Goal: Task Accomplishment & Management: Manage account settings

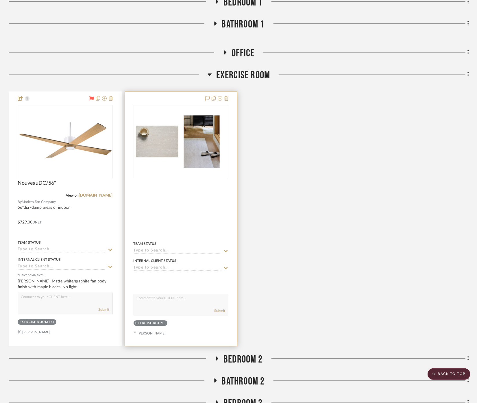
scroll to position [997, 0]
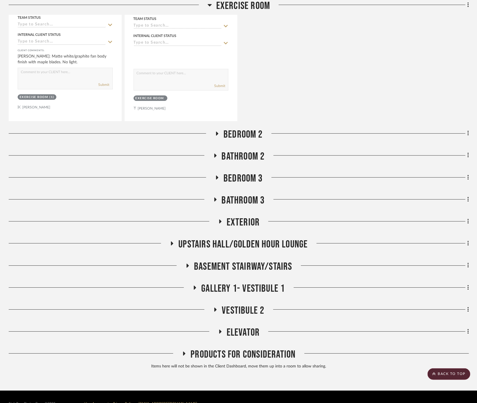
click at [245, 161] on span "Bathroom 2" at bounding box center [243, 156] width 43 height 12
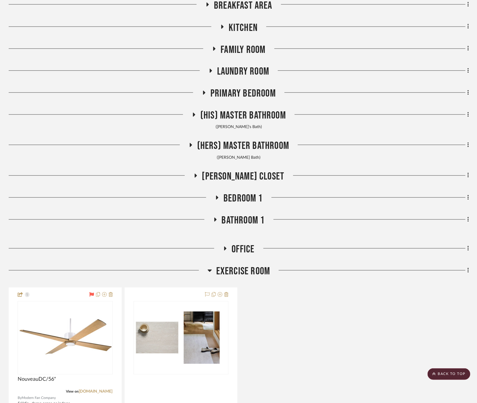
scroll to position [546, 0]
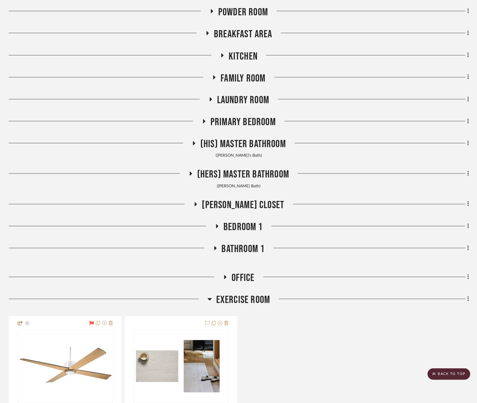
click at [239, 248] on span "Bathroom 1" at bounding box center [243, 249] width 43 height 12
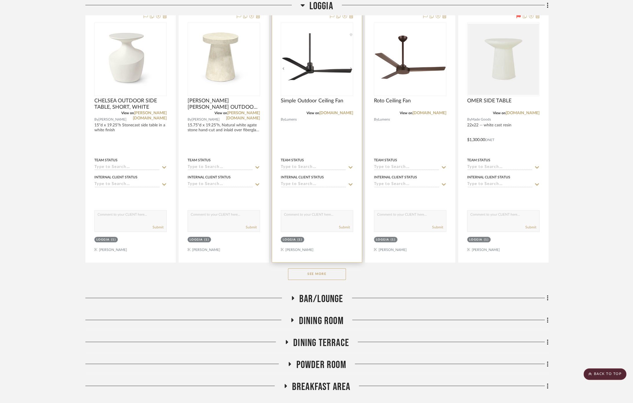
scroll to position [193, 0]
click at [317, 279] on button "See More" at bounding box center [317, 275] width 58 height 12
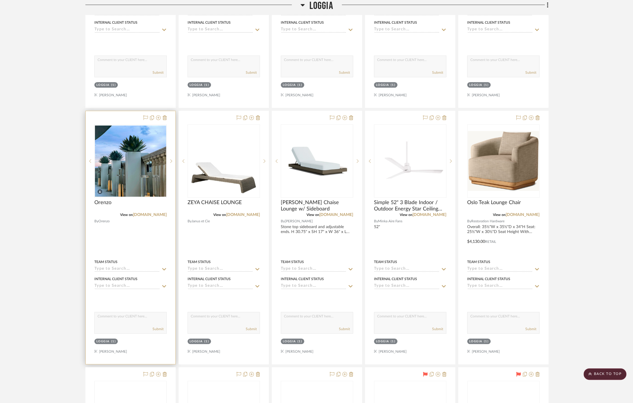
scroll to position [354, 0]
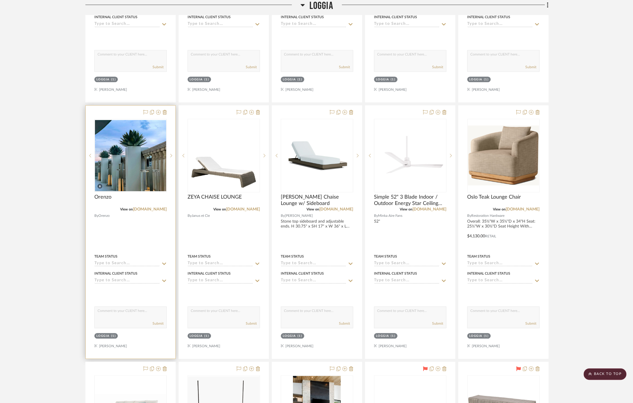
click at [137, 237] on div at bounding box center [131, 232] width 90 height 253
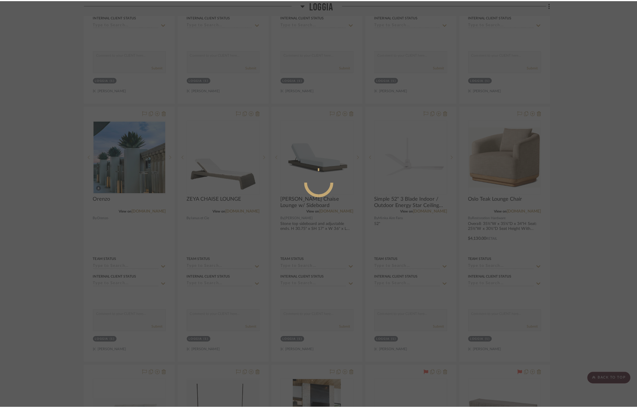
scroll to position [0, 0]
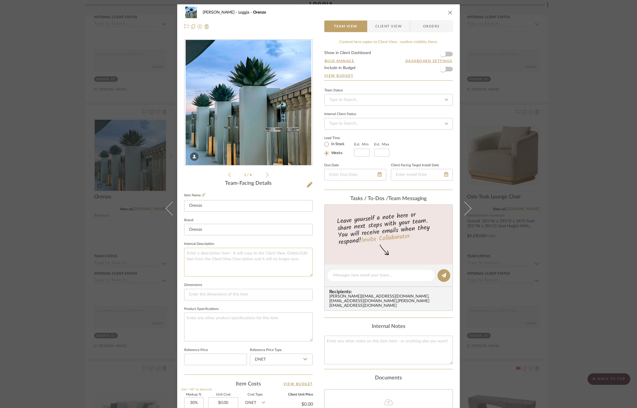
click at [241, 259] on textarea at bounding box center [248, 262] width 128 height 29
click at [218, 323] on textarea at bounding box center [248, 327] width 128 height 29
type textarea "19.5" and"
type textarea "19.5" or 27.5""
click at [236, 360] on input at bounding box center [215, 360] width 63 height 12
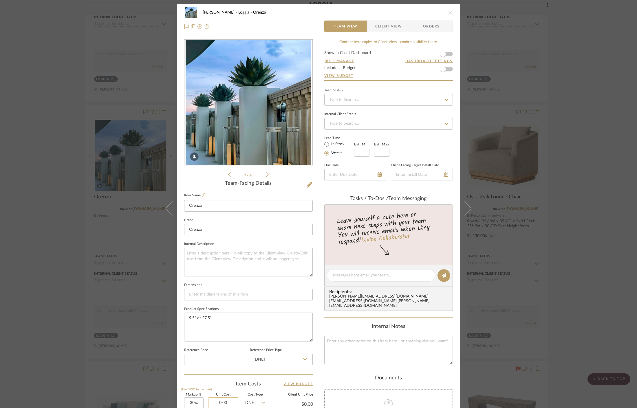
click at [230, 401] on input "0.00" at bounding box center [223, 404] width 30 height 12
type input "$3,900.00"
drag, startPoint x: 223, startPoint y: 389, endPoint x: 219, endPoint y: 387, distance: 4.5
type input "$5,070.00"
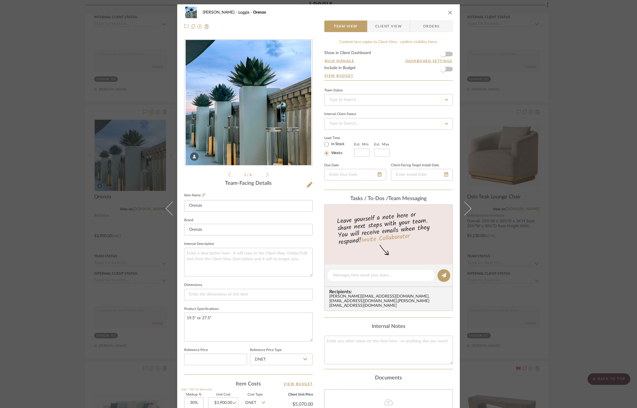
click at [99, 251] on div "Cawley Gillon Loggia Orenzo Team View Client View Orders 1 / 4 Team-Facing Deta…" at bounding box center [318, 204] width 637 height 408
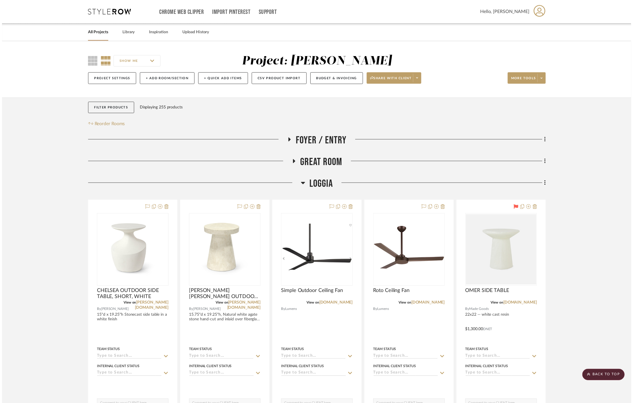
scroll to position [354, 0]
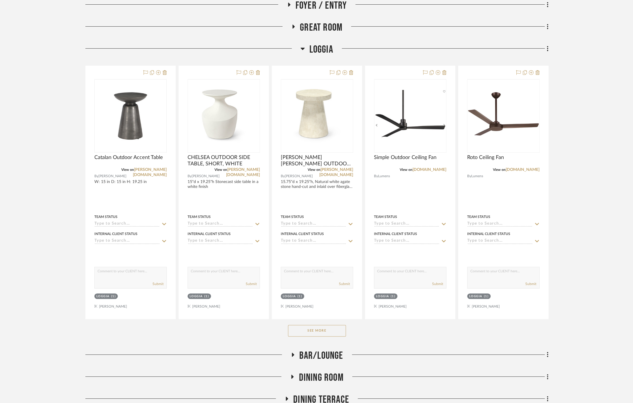
scroll to position [193, 0]
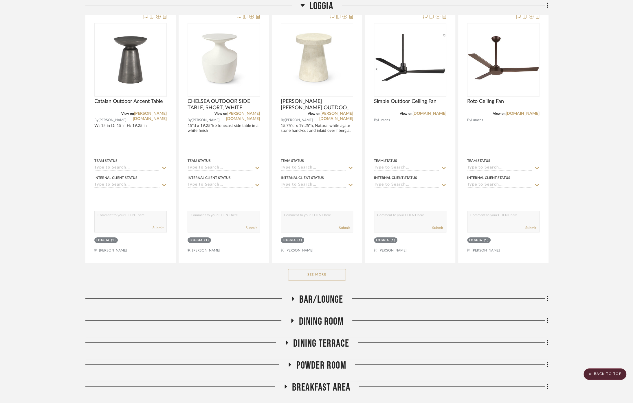
click at [327, 269] on button "See More" at bounding box center [317, 275] width 58 height 12
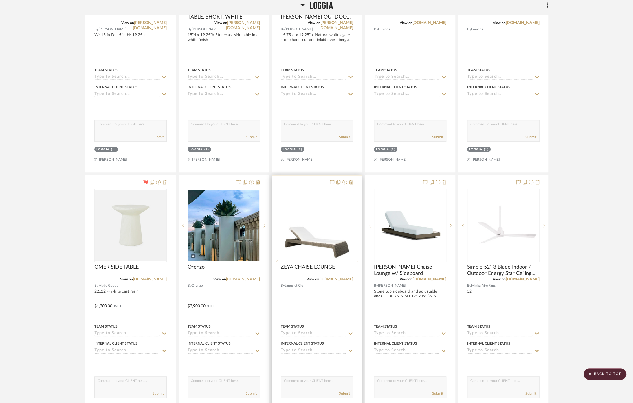
scroll to position [289, 0]
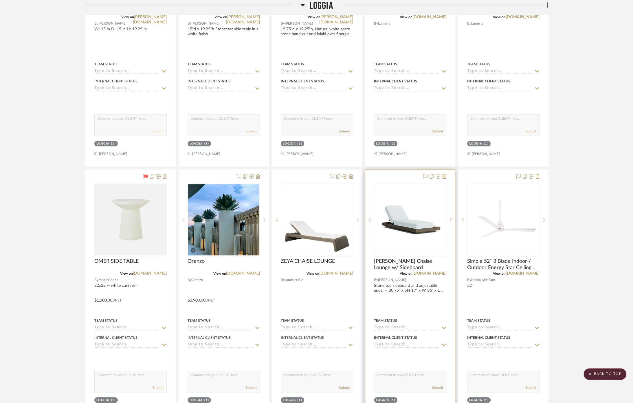
click at [409, 300] on div at bounding box center [410, 296] width 90 height 253
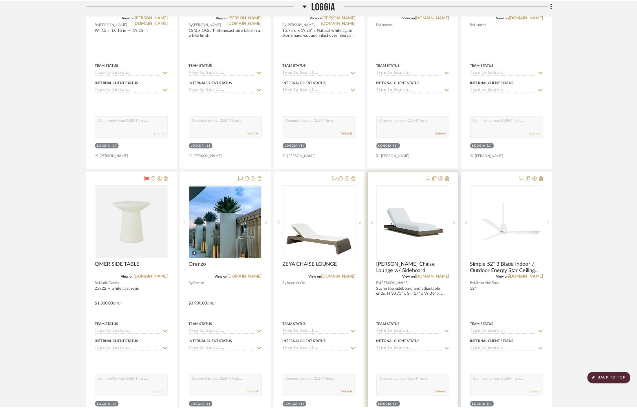
scroll to position [0, 0]
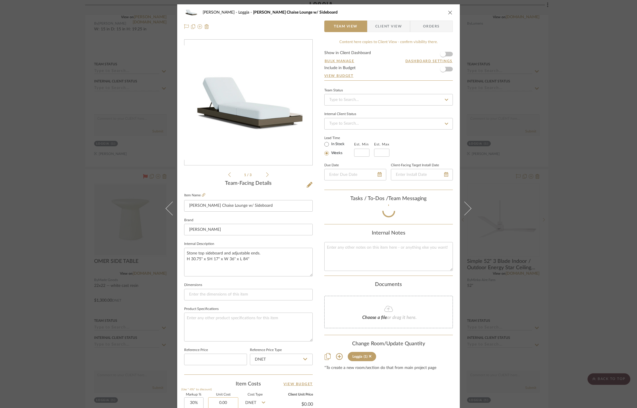
click at [229, 398] on input "0.00" at bounding box center [223, 404] width 30 height 12
type input "$4,778.00"
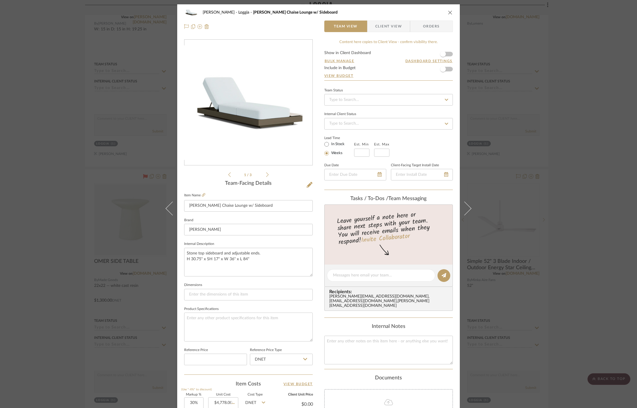
type input "$6,211.40"
click at [514, 148] on div "Cawley Gillon Loggia Huntley Chaise Lounge w/ Sideboard Team View Client View O…" at bounding box center [318, 204] width 637 height 408
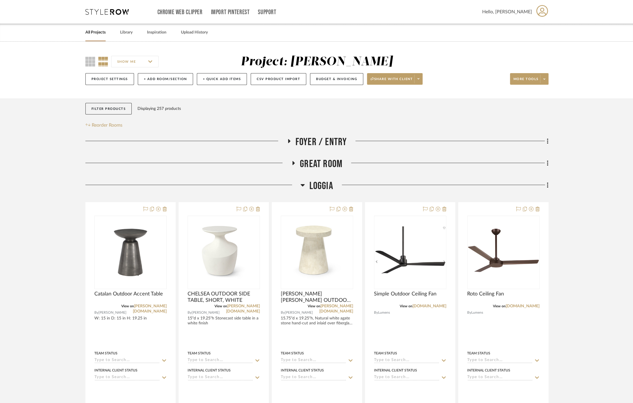
click at [313, 165] on span "Great Room" at bounding box center [321, 164] width 43 height 12
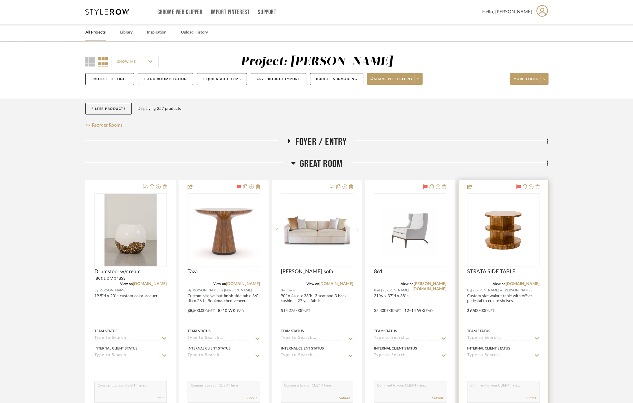
click at [521, 315] on div at bounding box center [503, 306] width 90 height 253
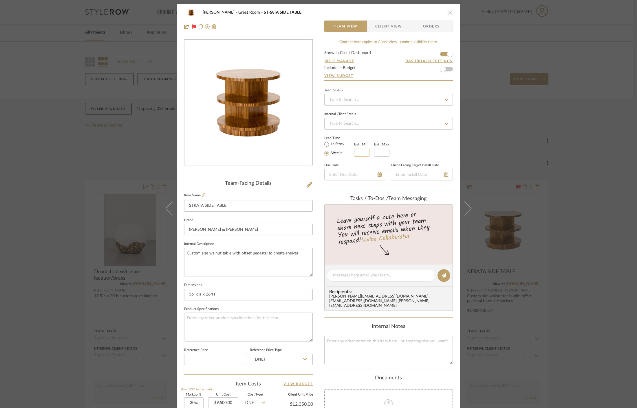
click at [361, 152] on input "text" at bounding box center [361, 153] width 15 height 8
type input "12"
type input "14"
click at [422, 153] on div "Lead Time In Stock Weeks Est. Min 12 Est. Max 14" at bounding box center [388, 145] width 128 height 23
click at [540, 152] on div "Cawley Gillon Great Room STRATA SIDE TABLE Team View Client View Orders Team-Fa…" at bounding box center [318, 204] width 637 height 408
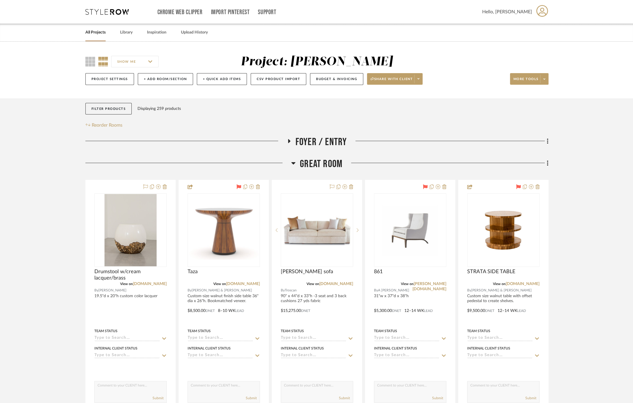
click at [322, 165] on span "Great Room" at bounding box center [321, 164] width 43 height 12
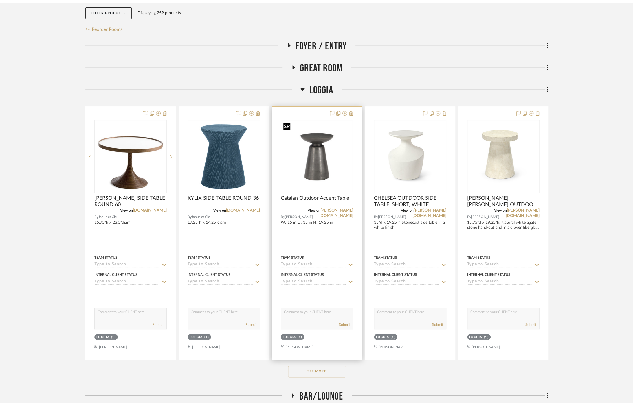
scroll to position [128, 0]
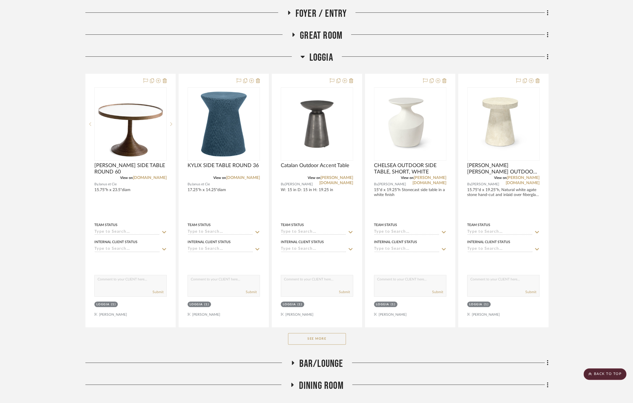
click at [322, 339] on button "See More" at bounding box center [317, 339] width 58 height 12
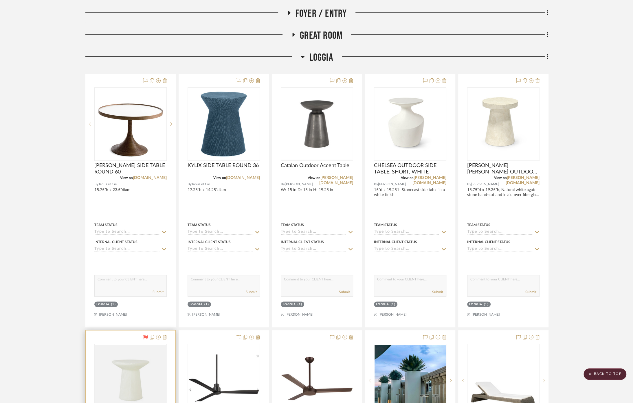
click at [145, 336] on icon at bounding box center [145, 337] width 5 height 5
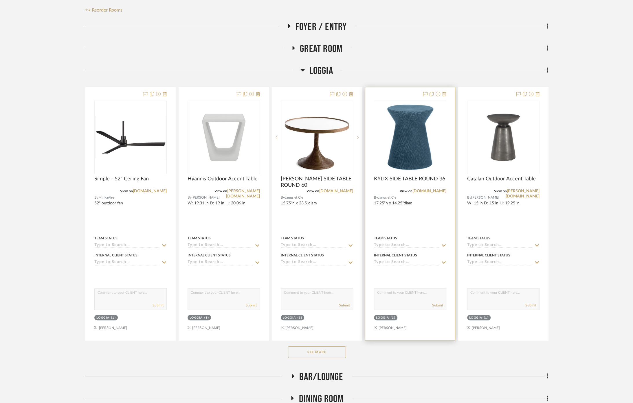
scroll to position [161, 0]
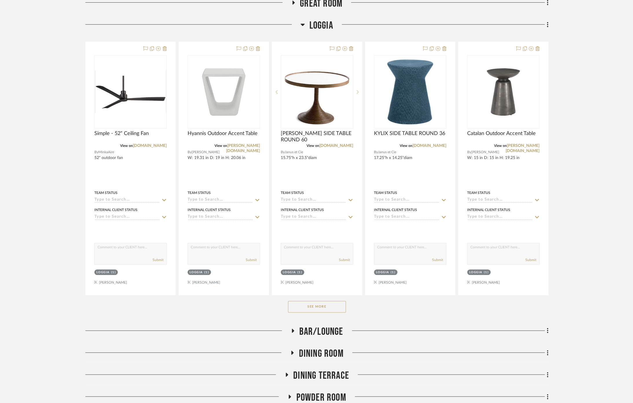
click at [319, 309] on button "See More" at bounding box center [317, 307] width 58 height 12
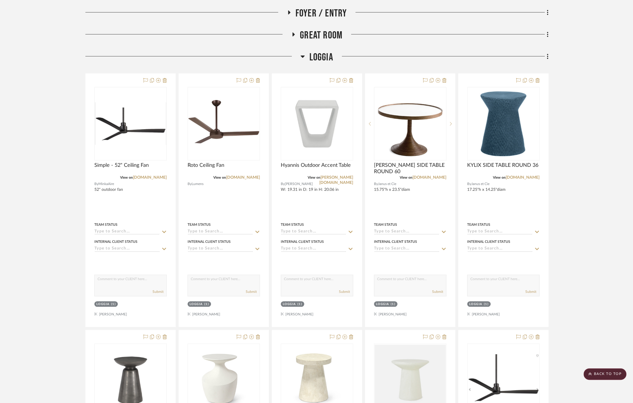
scroll to position [128, 0]
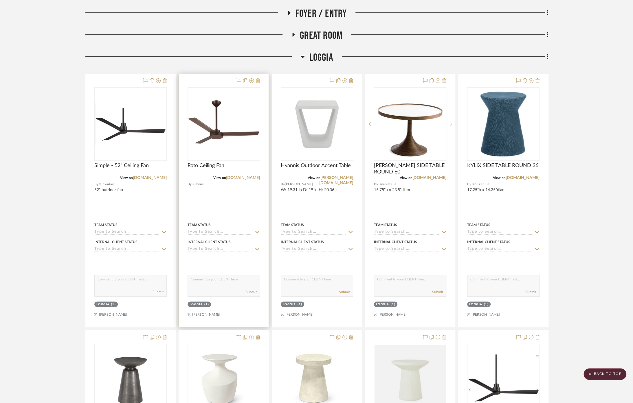
click at [257, 80] on icon at bounding box center [258, 80] width 4 height 5
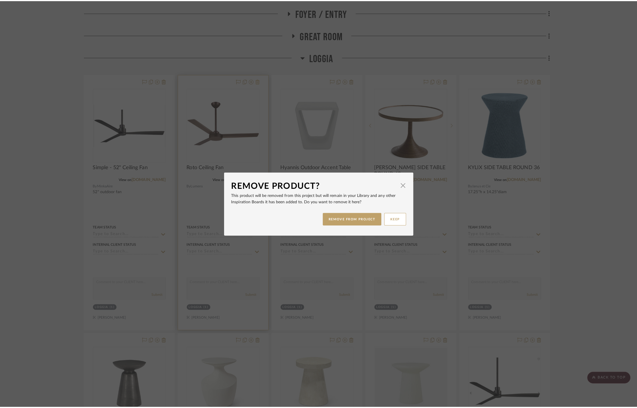
scroll to position [0, 0]
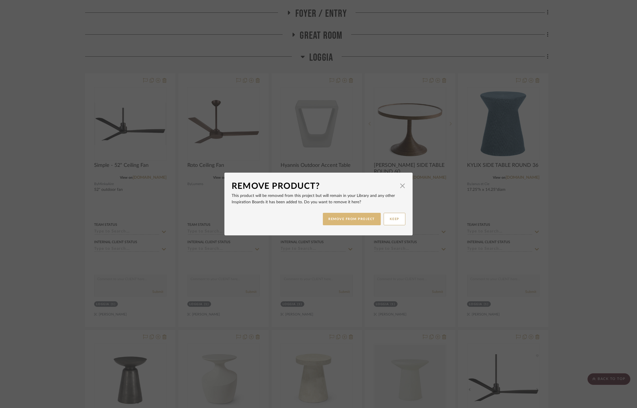
click at [361, 221] on button "REMOVE FROM PROJECT" at bounding box center [352, 219] width 58 height 12
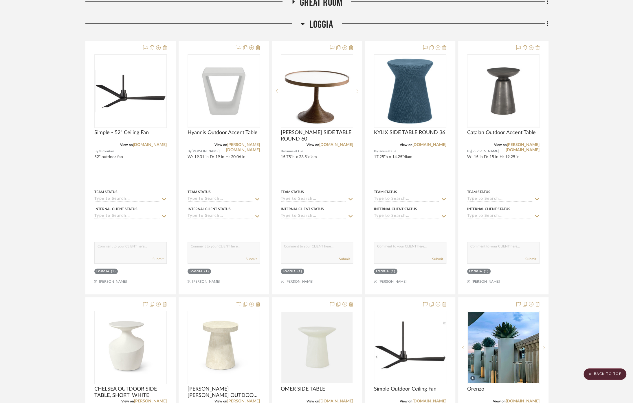
scroll to position [225, 0]
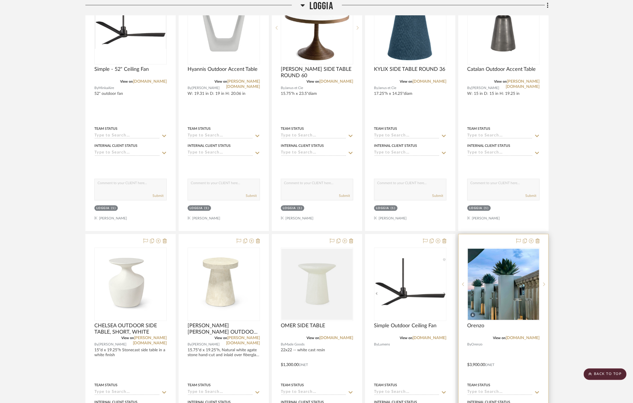
click at [546, 239] on div at bounding box center [503, 360] width 90 height 253
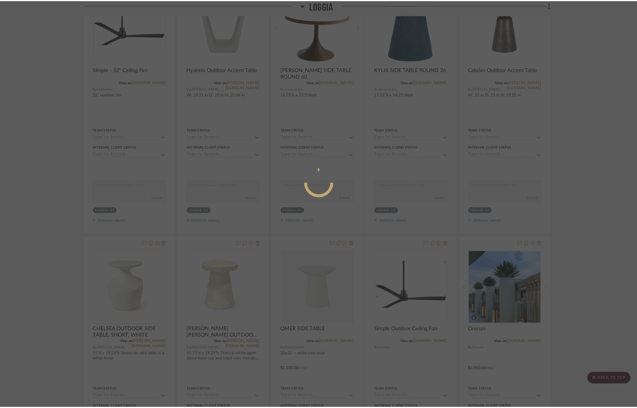
scroll to position [0, 0]
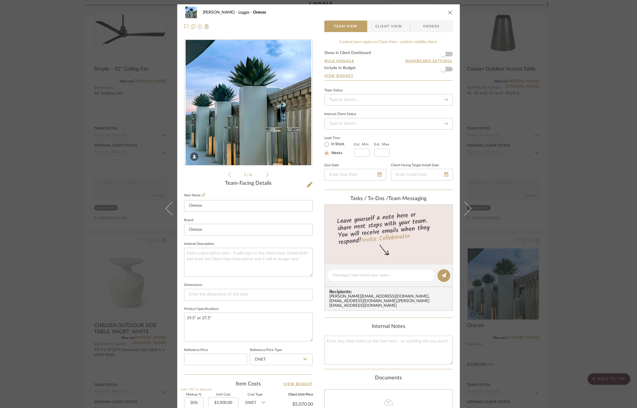
click at [252, 155] on img "0" at bounding box center [248, 103] width 126 height 126
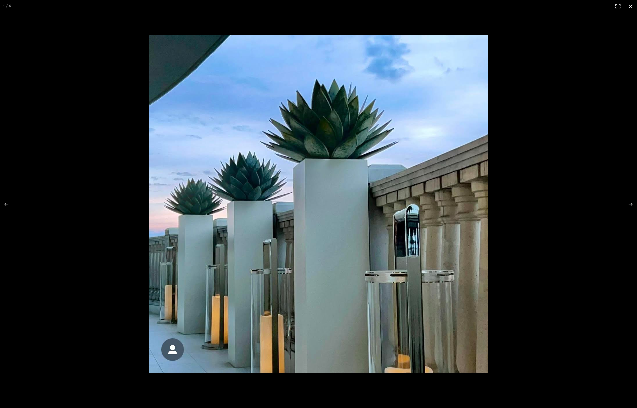
click at [82, 162] on div at bounding box center [318, 204] width 637 height 408
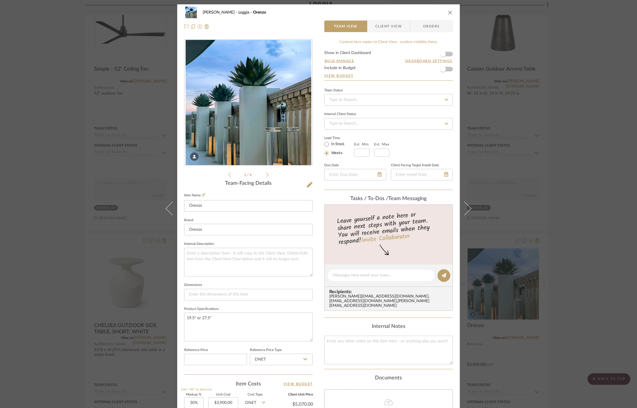
click at [70, 166] on div "Cawley Gillon Loggia Orenzo Team View Client View Orders 1 / 4 Team-Facing Deta…" at bounding box center [318, 204] width 637 height 408
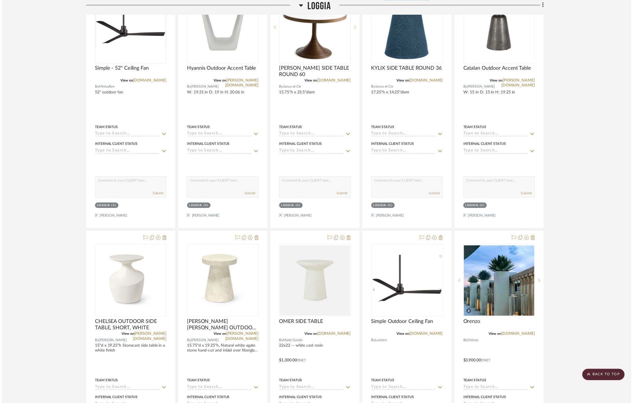
scroll to position [225, 0]
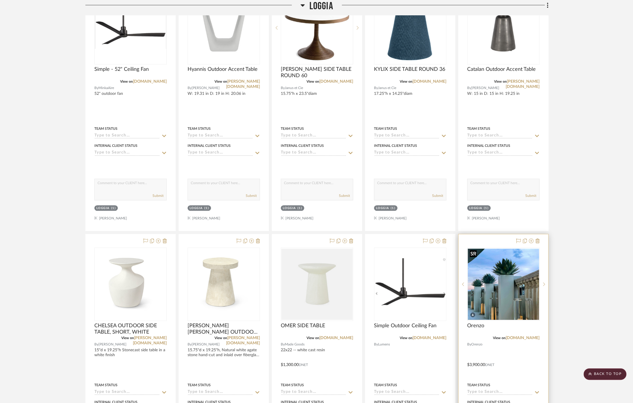
click at [511, 305] on img "0" at bounding box center [503, 284] width 71 height 71
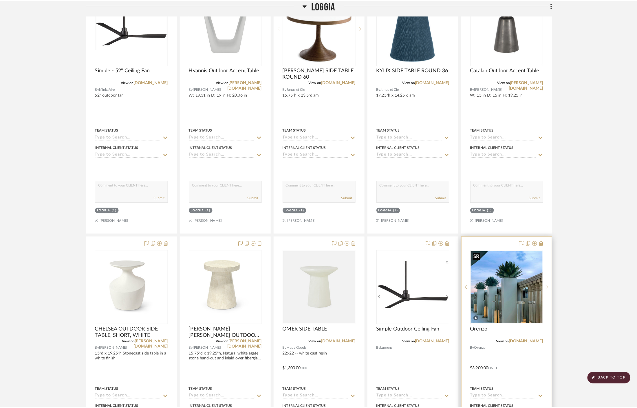
scroll to position [0, 0]
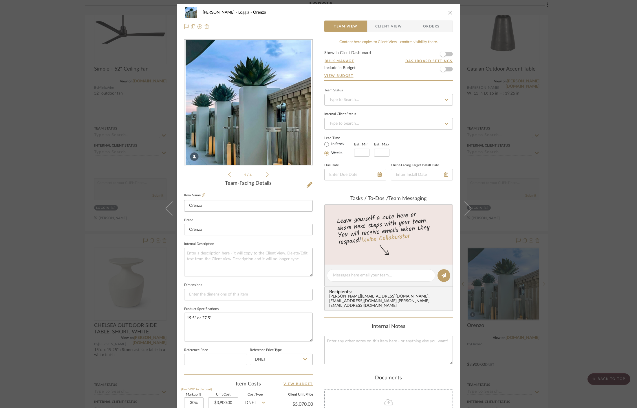
drag, startPoint x: 557, startPoint y: 271, endPoint x: 390, endPoint y: 60, distance: 268.2
click at [557, 270] on div "Cawley Gillon Loggia Orenzo Team View Client View Orders 1 / 4 Team-Facing Deta…" at bounding box center [318, 204] width 637 height 408
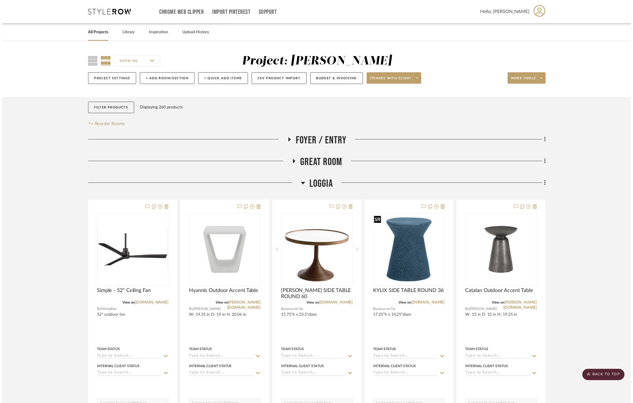
scroll to position [225, 0]
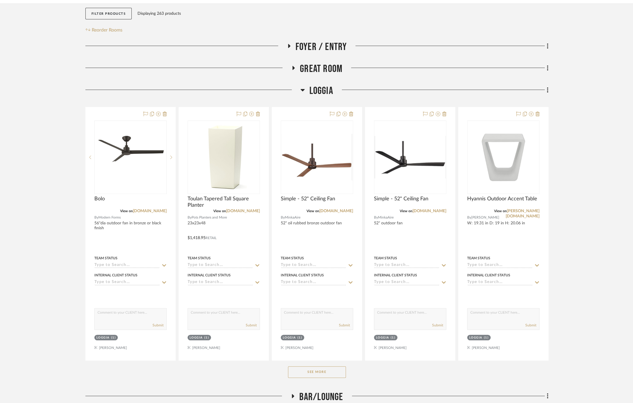
scroll to position [96, 0]
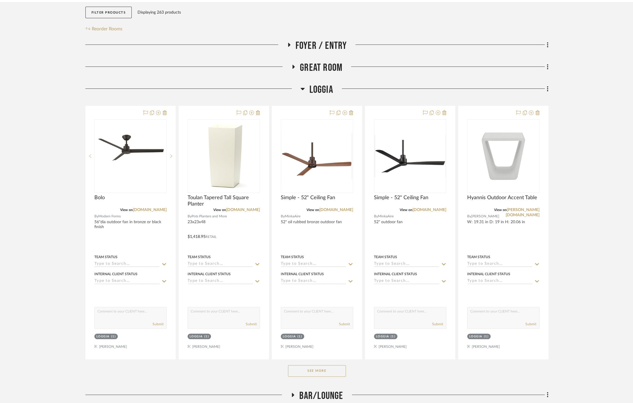
click at [331, 373] on button "See More" at bounding box center [317, 371] width 58 height 12
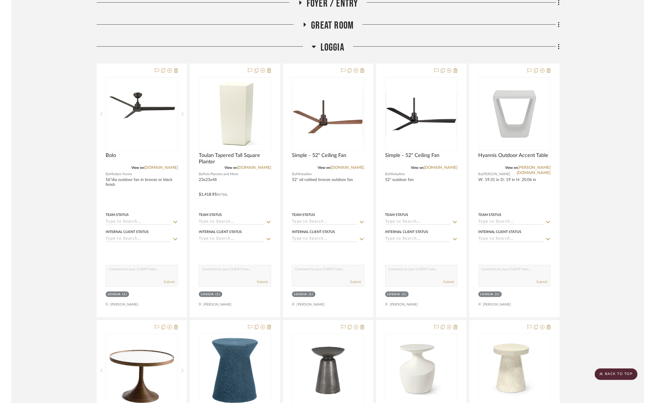
scroll to position [128, 0]
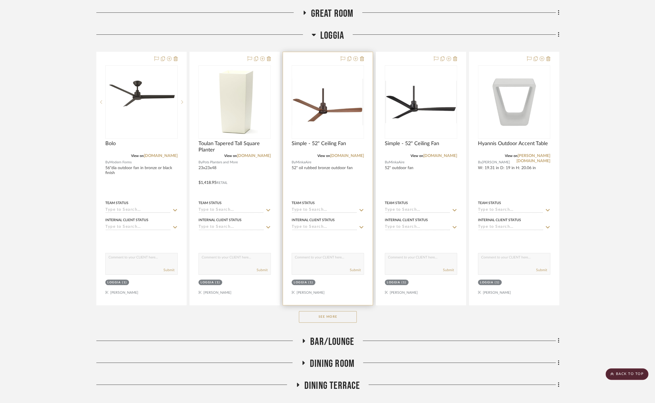
scroll to position [161, 0]
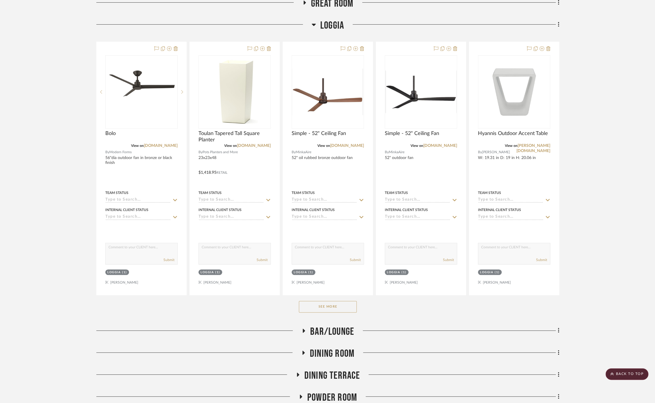
click at [332, 301] on button "See More" at bounding box center [328, 307] width 58 height 12
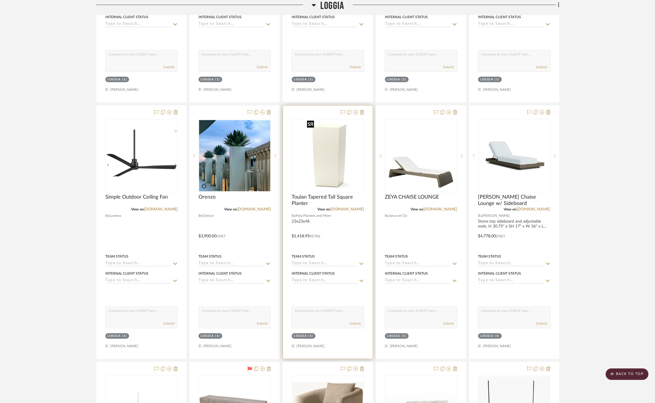
scroll to position [611, 0]
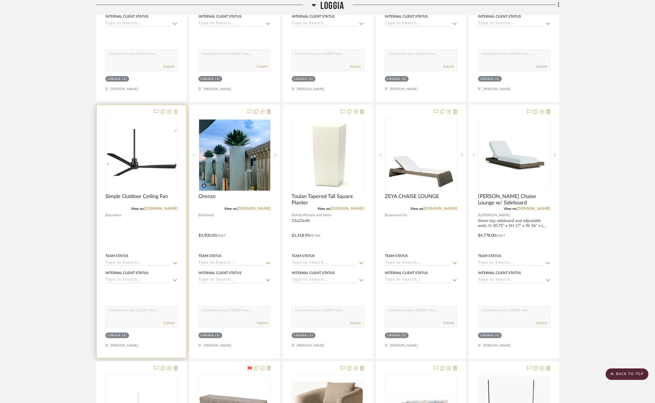
click at [177, 109] on icon at bounding box center [176, 111] width 4 height 5
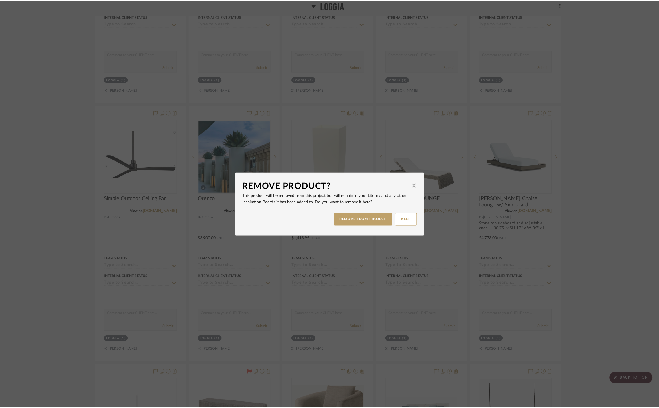
scroll to position [0, 0]
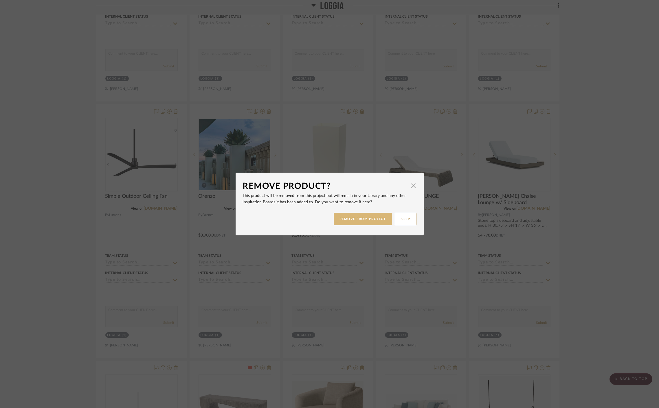
click at [373, 221] on button "REMOVE FROM PROJECT" at bounding box center [363, 219] width 58 height 12
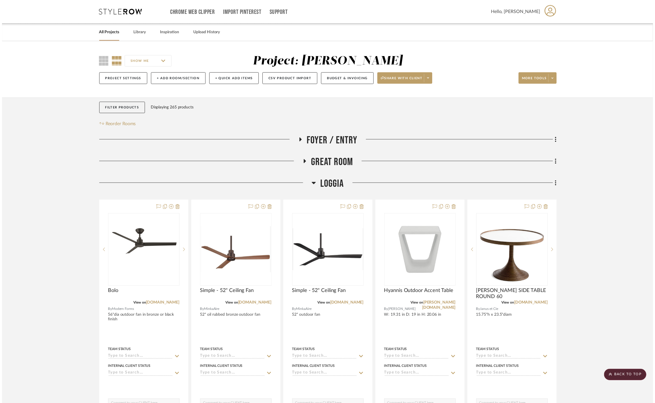
scroll to position [611, 0]
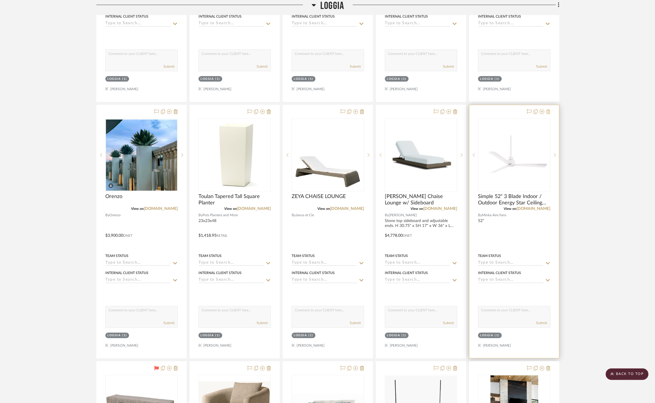
click at [549, 109] on icon at bounding box center [548, 111] width 4 height 5
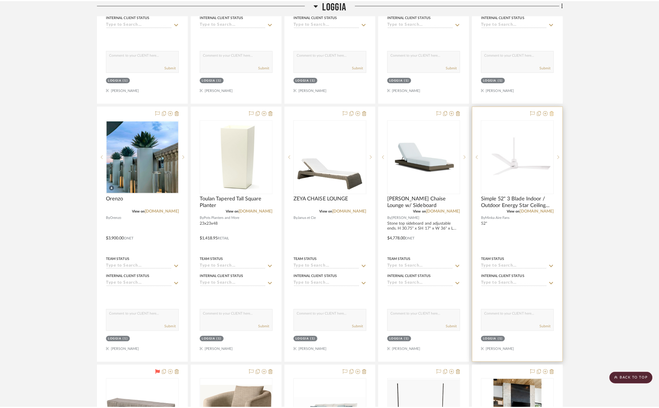
scroll to position [0, 0]
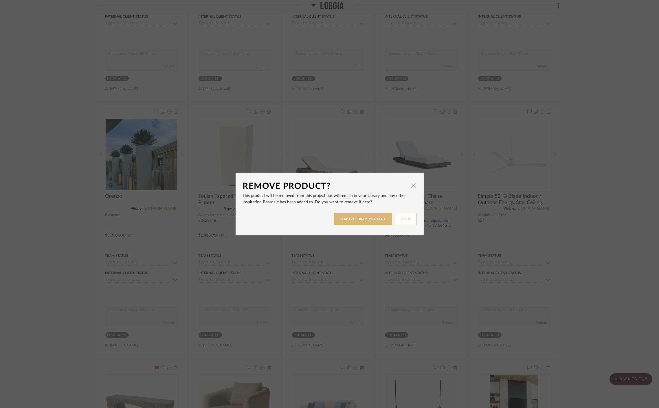
click at [340, 221] on button "REMOVE FROM PROJECT" at bounding box center [363, 219] width 58 height 12
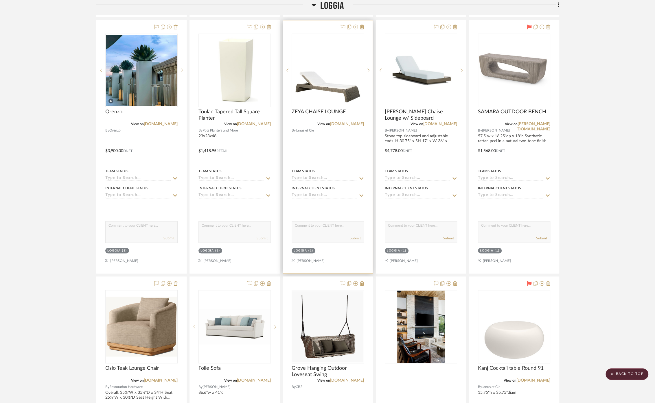
scroll to position [707, 0]
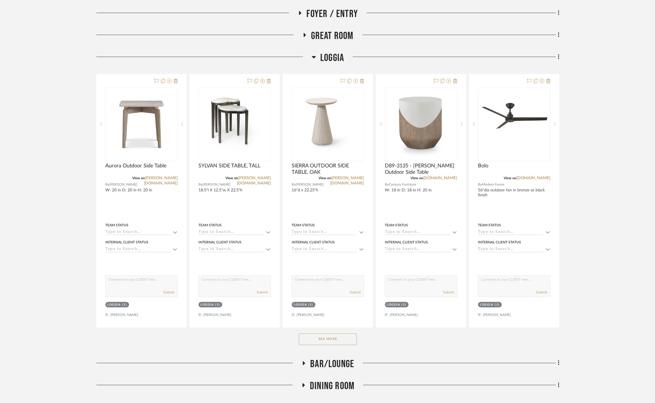
scroll to position [128, 0]
click at [337, 340] on button "See More" at bounding box center [328, 339] width 58 height 12
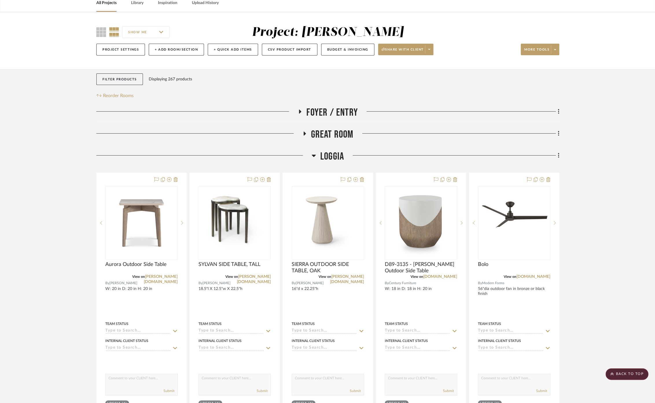
scroll to position [0, 0]
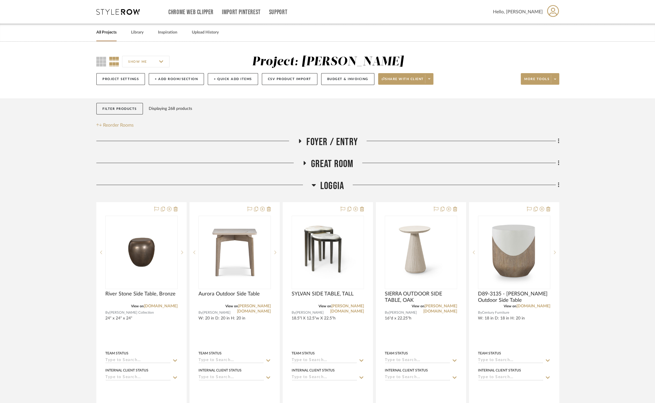
click at [330, 181] on span "Loggia" at bounding box center [332, 186] width 24 height 12
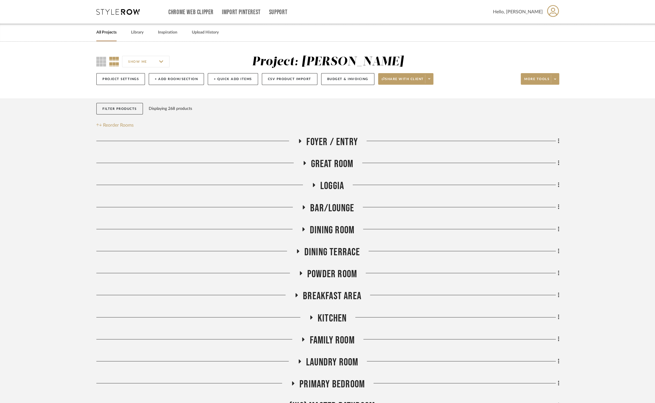
click at [342, 274] on span "Powder Room" at bounding box center [332, 274] width 50 height 12
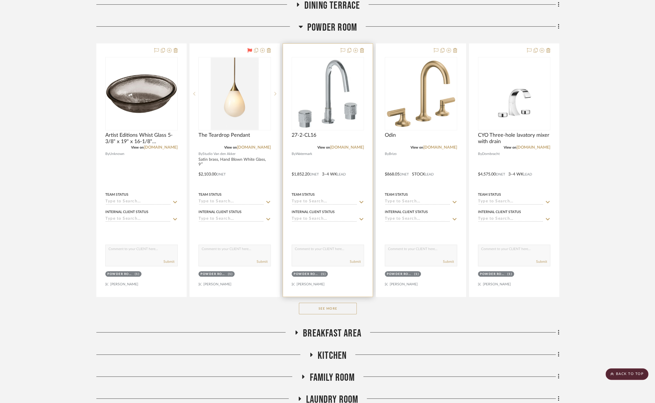
scroll to position [257, 0]
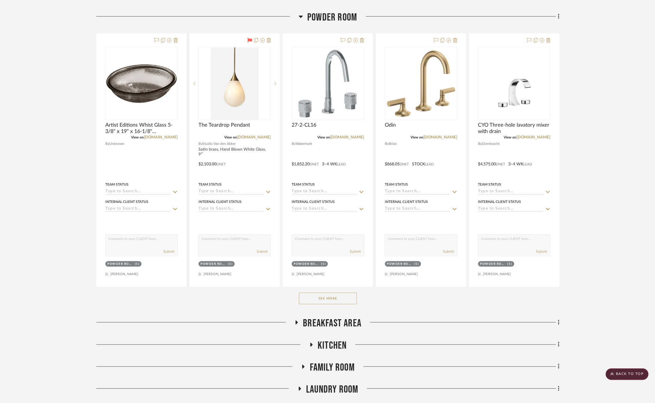
click at [335, 298] on button "See More" at bounding box center [328, 299] width 58 height 12
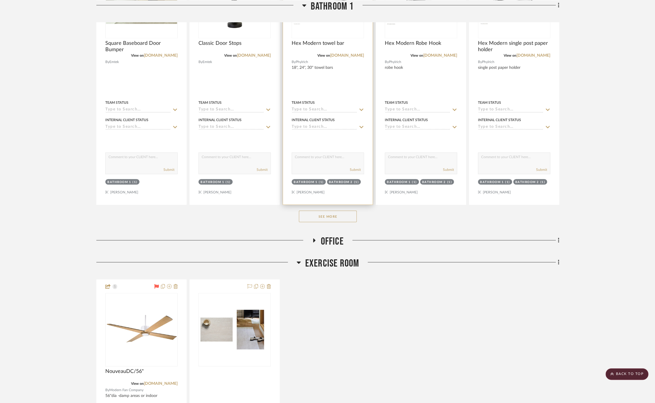
scroll to position [1125, 0]
click at [329, 260] on span "Exercise Room" at bounding box center [332, 264] width 54 height 12
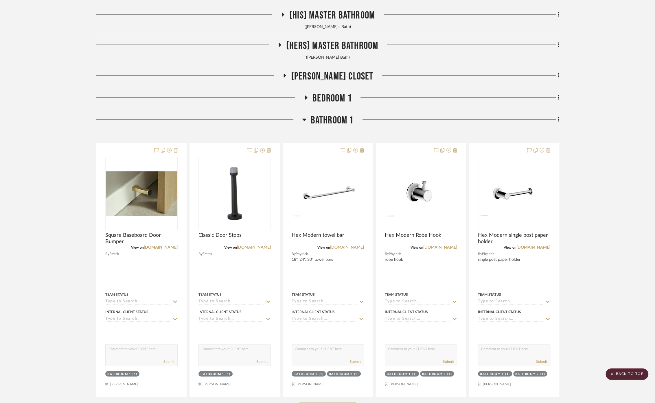
scroll to position [932, 0]
click at [591, 273] on project-details-page "SHOW ME Project: Cawley Gillon Project Settings + Add Room/Section + Quick Add …" at bounding box center [327, 64] width 655 height 1910
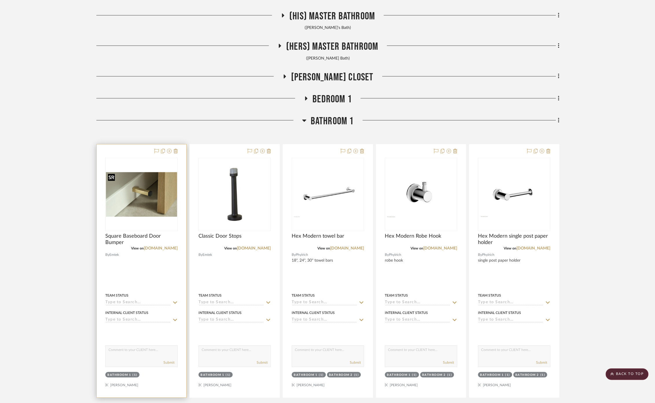
click at [0, 0] on img at bounding box center [0, 0] width 0 height 0
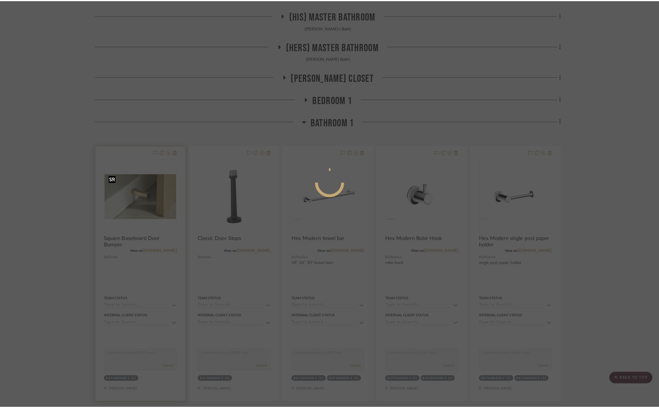
scroll to position [0, 0]
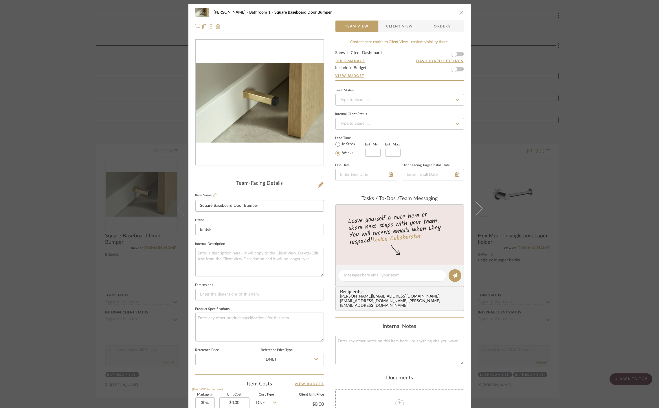
click at [270, 113] on img "0" at bounding box center [260, 103] width 128 height 80
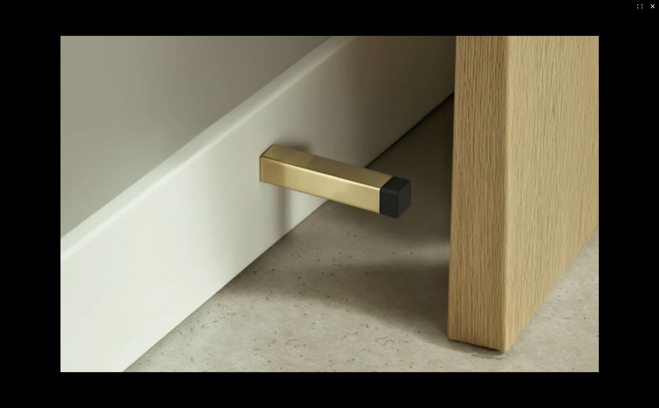
click at [48, 165] on div at bounding box center [329, 204] width 659 height 408
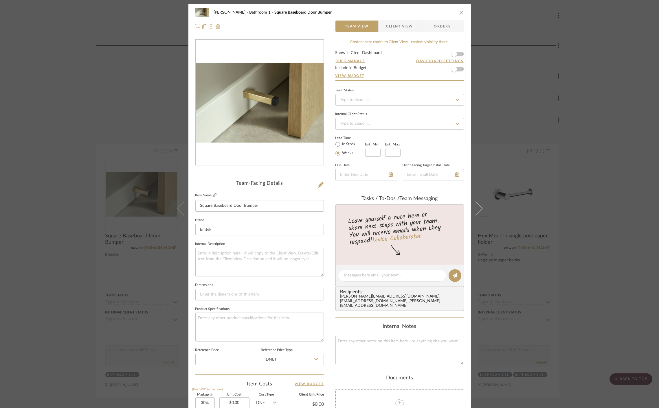
click at [213, 196] on icon at bounding box center [214, 194] width 3 height 3
click at [546, 159] on div "[PERSON_NAME] Bathroom 1 Square Baseboard Door Bumper Team View Client View Ord…" at bounding box center [329, 204] width 659 height 408
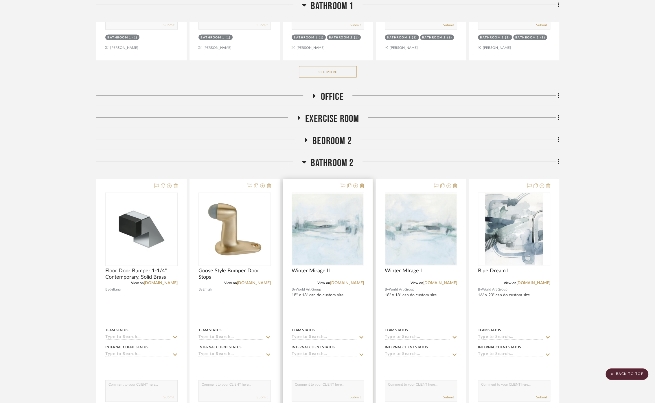
scroll to position [1286, 0]
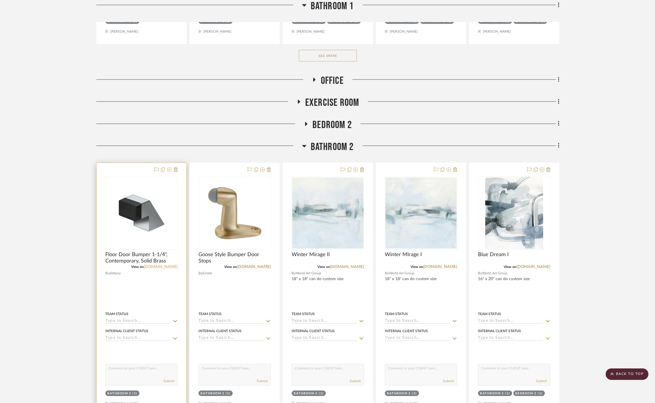
click at [163, 265] on link "[DOMAIN_NAME]" at bounding box center [161, 267] width 34 height 4
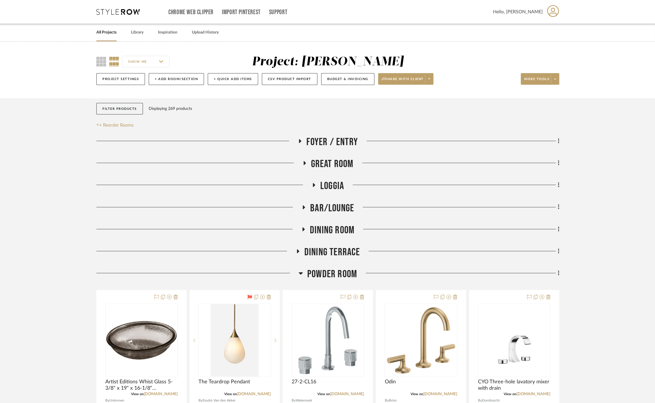
scroll to position [128, 0]
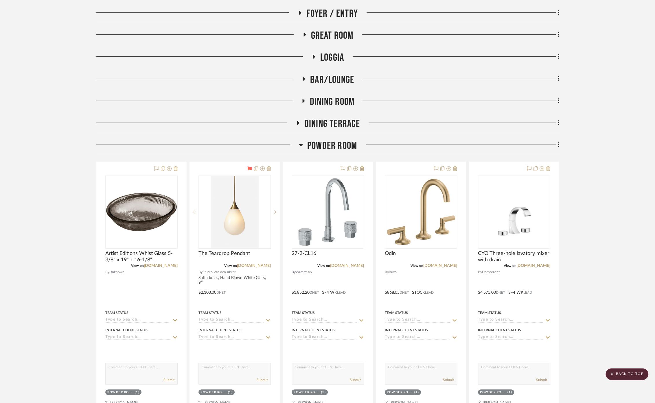
click at [331, 142] on span "Powder Room" at bounding box center [332, 146] width 50 height 12
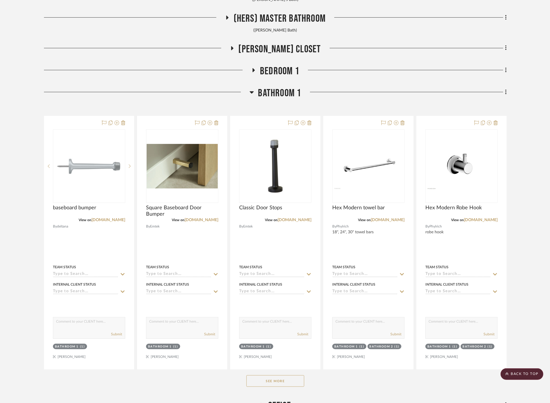
scroll to position [418, 0]
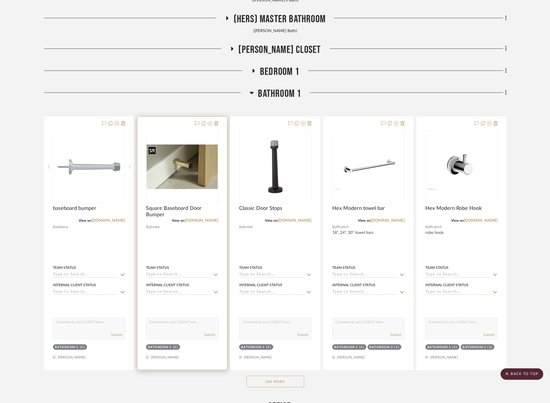
click at [195, 179] on img "0" at bounding box center [182, 167] width 71 height 45
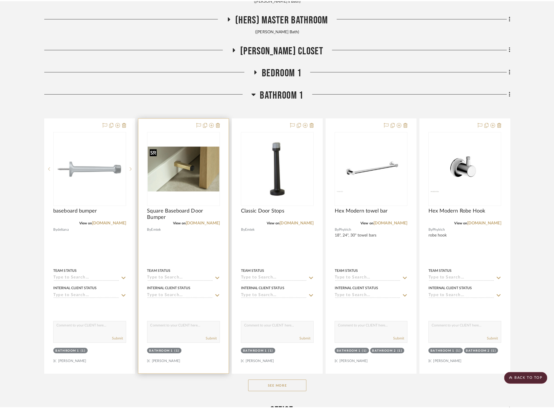
scroll to position [0, 0]
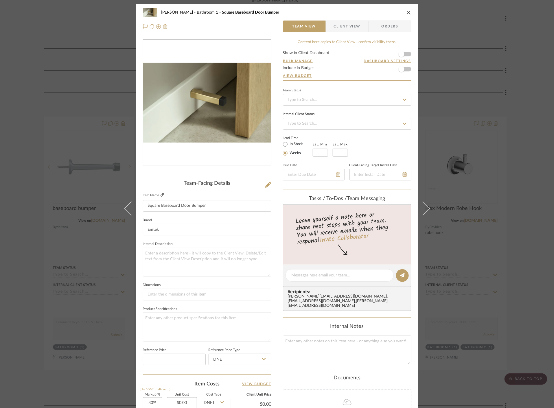
click at [161, 194] on icon at bounding box center [162, 194] width 3 height 3
click at [84, 153] on div "[PERSON_NAME] Bathroom 1 Square Baseboard Door Bumper Team View Client View Ord…" at bounding box center [277, 204] width 554 height 408
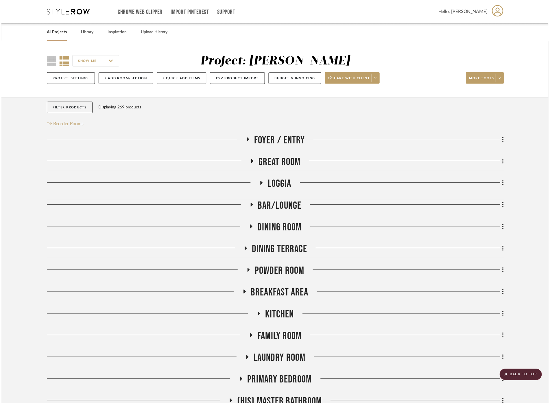
scroll to position [418, 0]
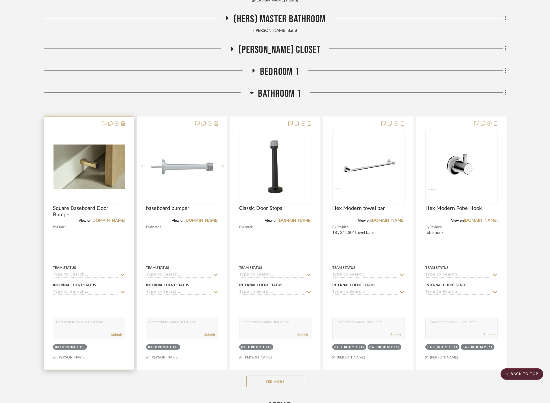
click at [102, 124] on icon at bounding box center [104, 123] width 5 height 5
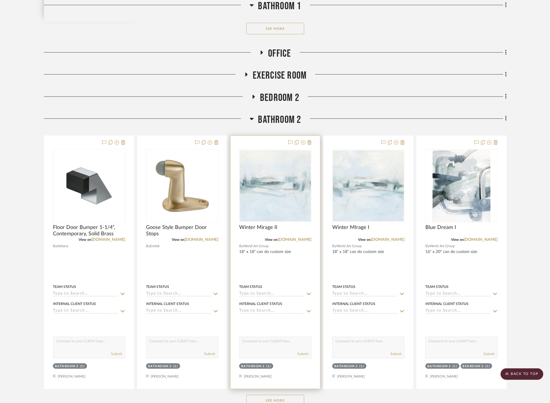
scroll to position [771, 0]
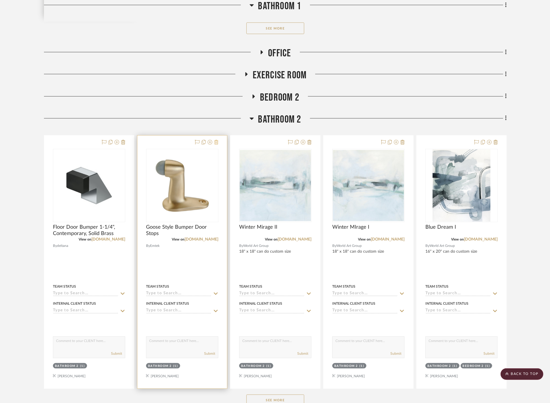
click at [216, 143] on icon at bounding box center [216, 142] width 4 height 5
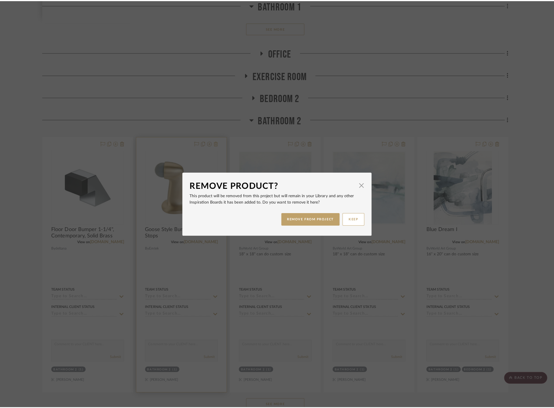
scroll to position [0, 0]
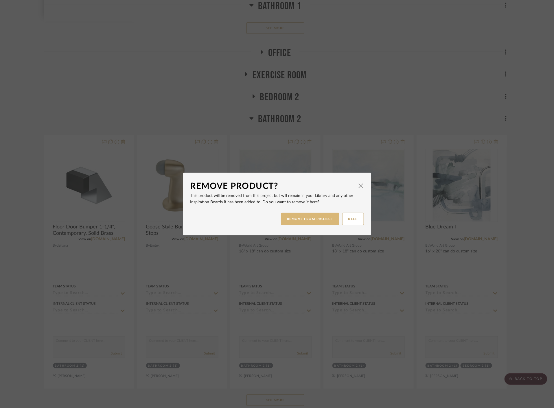
click at [310, 220] on button "REMOVE FROM PROJECT" at bounding box center [310, 219] width 58 height 12
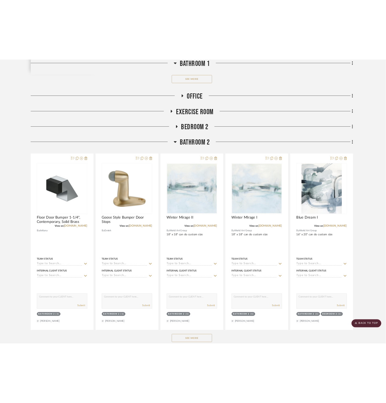
scroll to position [771, 0]
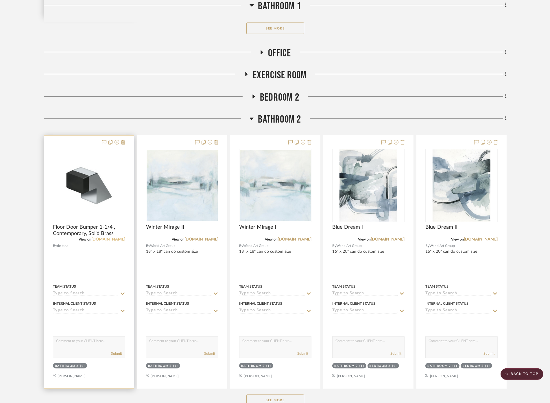
click at [122, 239] on link "[DOMAIN_NAME]" at bounding box center [108, 240] width 34 height 4
